Goal: Transaction & Acquisition: Download file/media

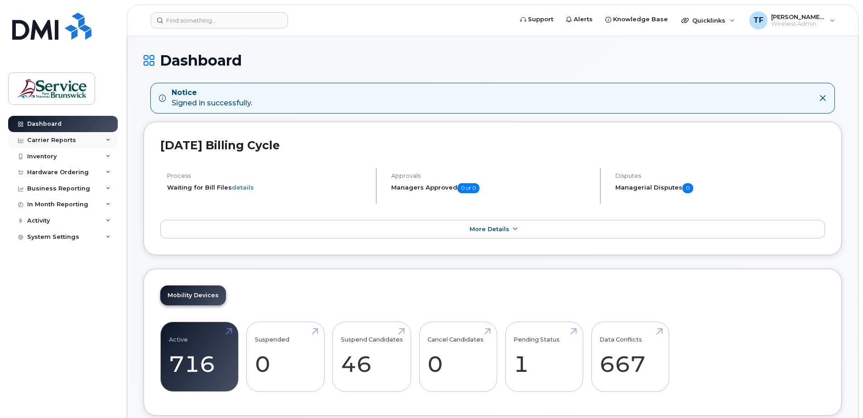
click at [110, 141] on div "Carrier Reports" at bounding box center [63, 140] width 110 height 16
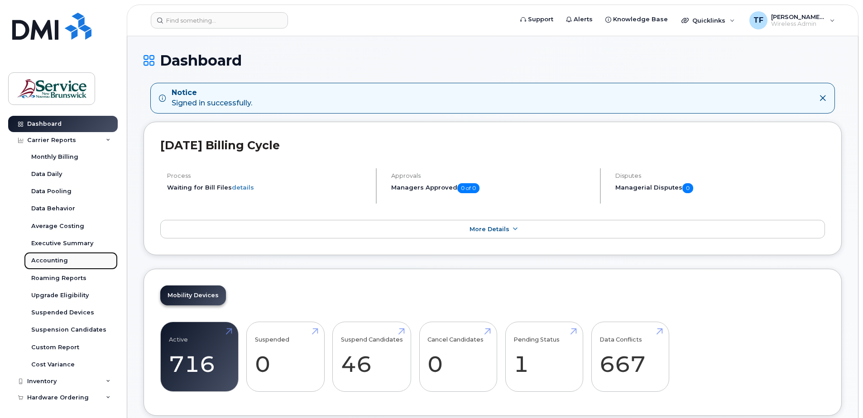
click at [59, 257] on div "Accounting" at bounding box center [49, 261] width 37 height 8
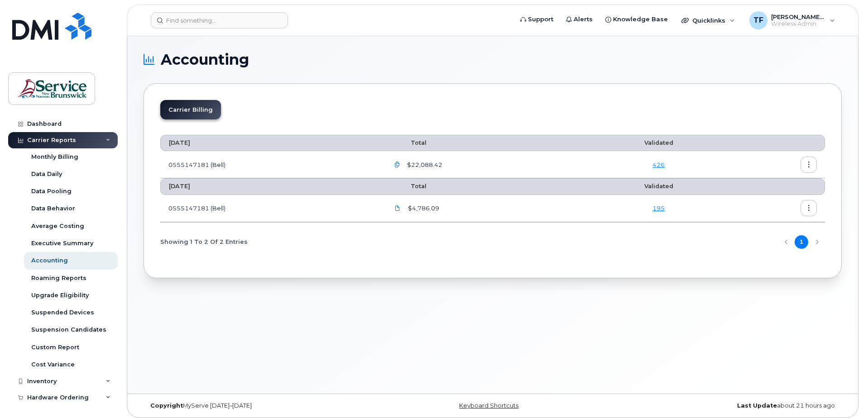
click at [807, 212] on button "button" at bounding box center [808, 208] width 16 height 16
click at [758, 228] on span "Details" at bounding box center [761, 228] width 25 height 8
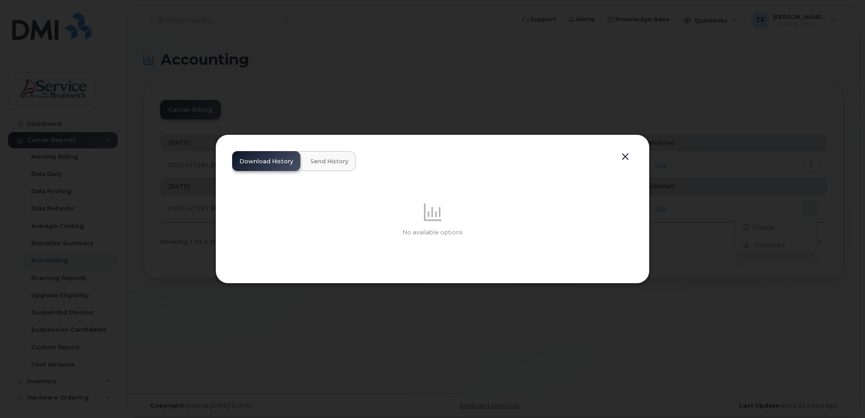
click at [330, 165] on span "Send History" at bounding box center [329, 161] width 38 height 7
click at [280, 162] on span "Download History" at bounding box center [266, 161] width 54 height 7
click at [625, 157] on button "button" at bounding box center [626, 157] width 14 height 13
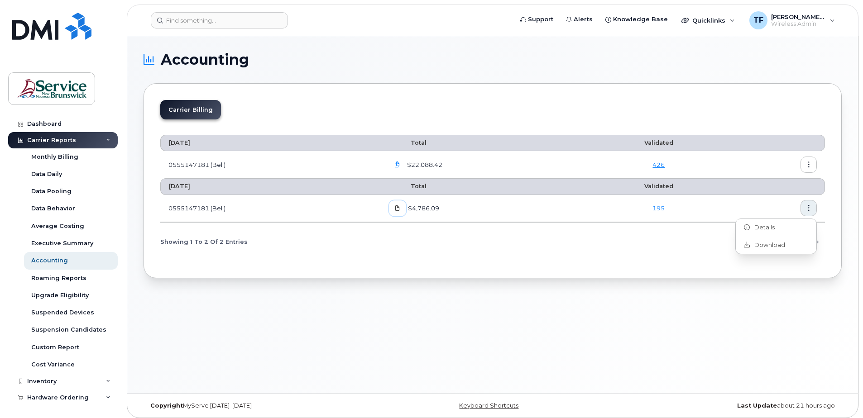
click at [398, 210] on icon at bounding box center [397, 207] width 5 height 5
click at [661, 210] on link "195" at bounding box center [658, 208] width 12 height 7
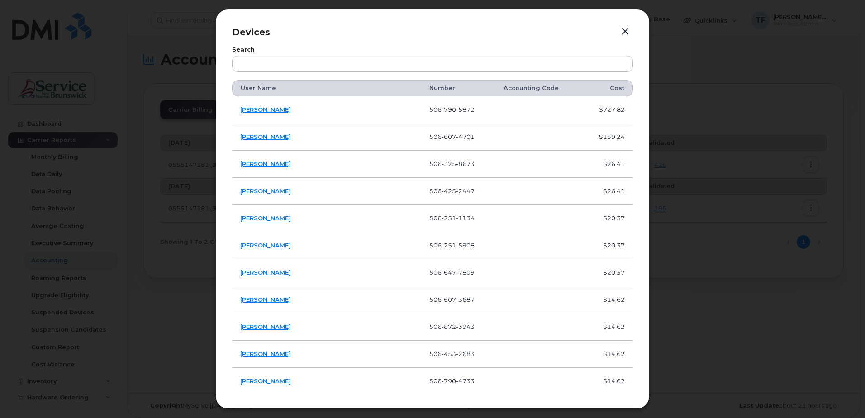
click at [624, 32] on button "button" at bounding box center [626, 31] width 14 height 13
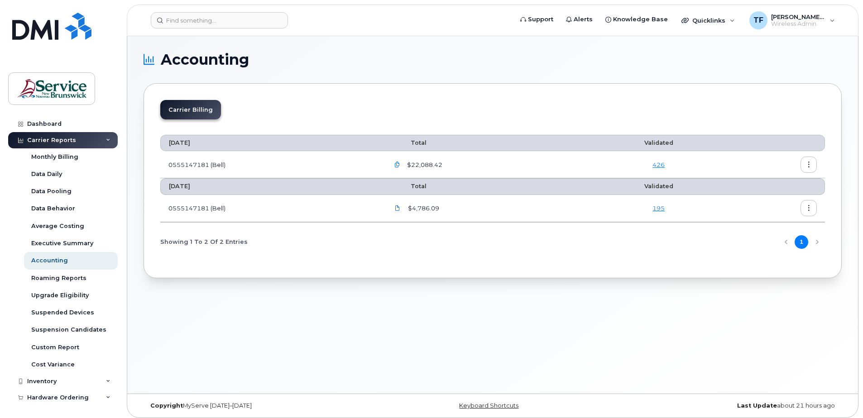
click at [808, 168] on button "button" at bounding box center [808, 165] width 16 height 16
click at [767, 205] on span "Download" at bounding box center [766, 201] width 35 height 8
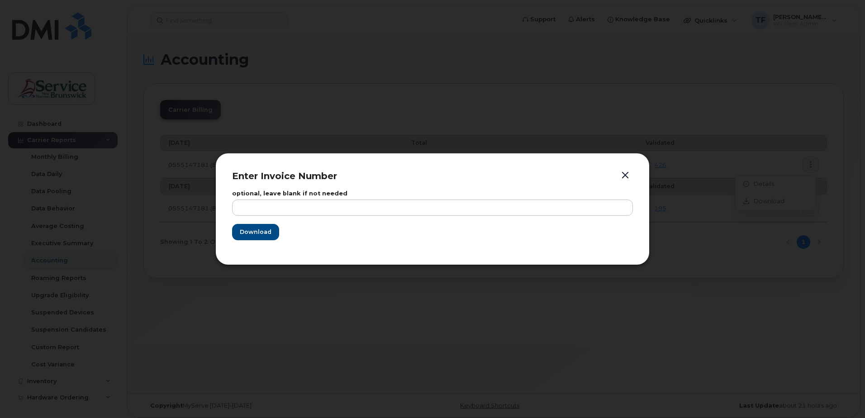
click at [625, 171] on button "button" at bounding box center [626, 175] width 14 height 13
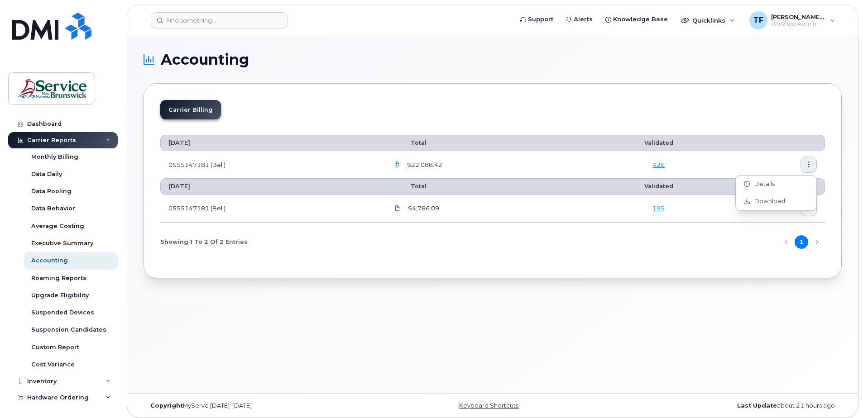
click at [400, 164] on icon "button" at bounding box center [397, 165] width 6 height 6
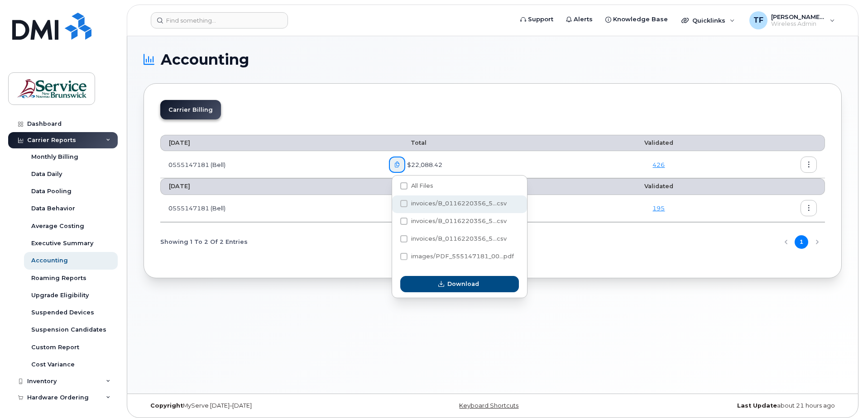
click at [405, 201] on span at bounding box center [403, 203] width 7 height 7
click at [394, 202] on input "invoices/B_0116220356_5...csv" at bounding box center [391, 204] width 5 height 5
checkbox input "true"
click at [404, 218] on span at bounding box center [403, 221] width 7 height 7
click at [394, 219] on input "invoices/B_0116220356_5...csv" at bounding box center [391, 221] width 5 height 5
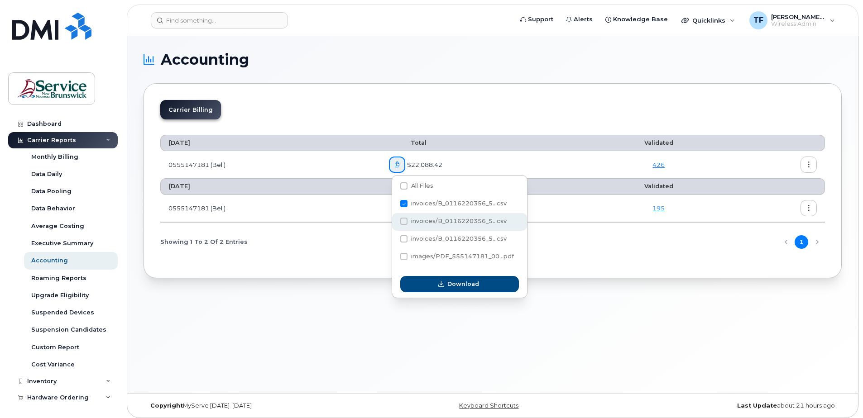
checkbox input "true"
click at [404, 239] on span at bounding box center [403, 238] width 7 height 7
click at [394, 239] on input "invoices/B_0116220356_5...csv" at bounding box center [391, 239] width 5 height 5
checkbox input "true"
click at [404, 258] on span at bounding box center [403, 256] width 7 height 7
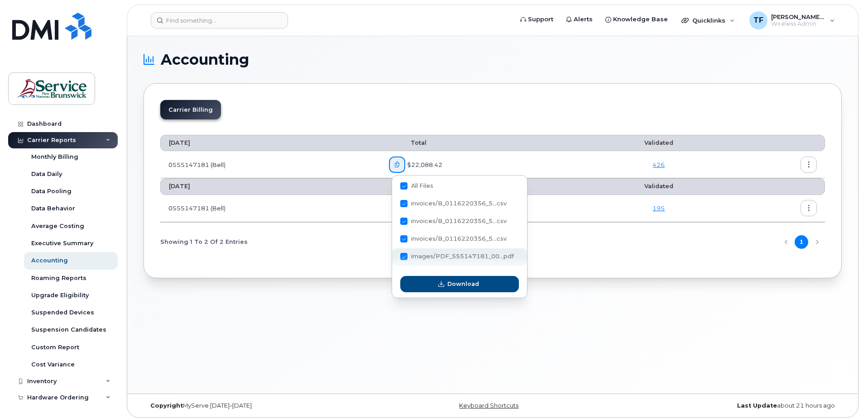
click at [394, 258] on input "images/PDF_555147181_00...pdf" at bounding box center [391, 257] width 5 height 5
checkbox input "false"
checkbox input "true"
click at [555, 266] on div "Carrier Billing [DATE] Total Validated 0555147181 (Bell) $22,088.42 426 [DATE] …" at bounding box center [492, 180] width 698 height 195
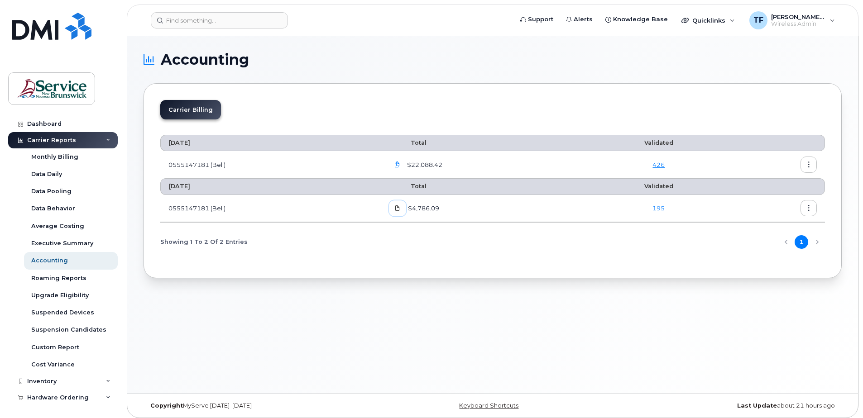
click at [400, 210] on icon at bounding box center [397, 207] width 5 height 5
click at [399, 165] on icon "button" at bounding box center [397, 165] width 6 height 6
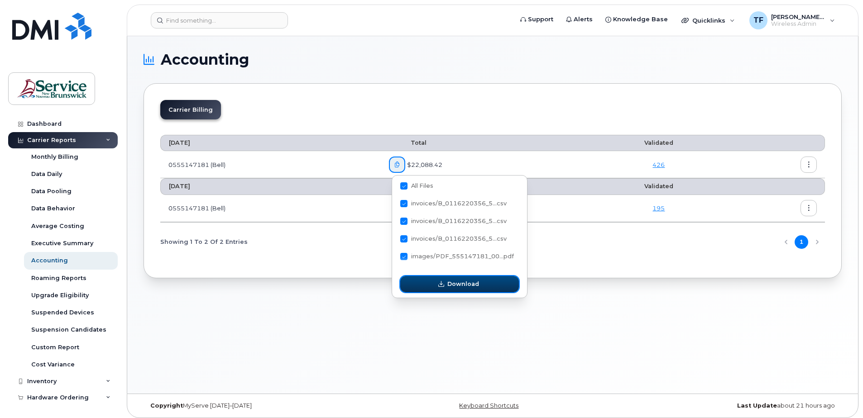
click at [467, 286] on span "Download" at bounding box center [463, 284] width 32 height 9
